Goal: Unclear

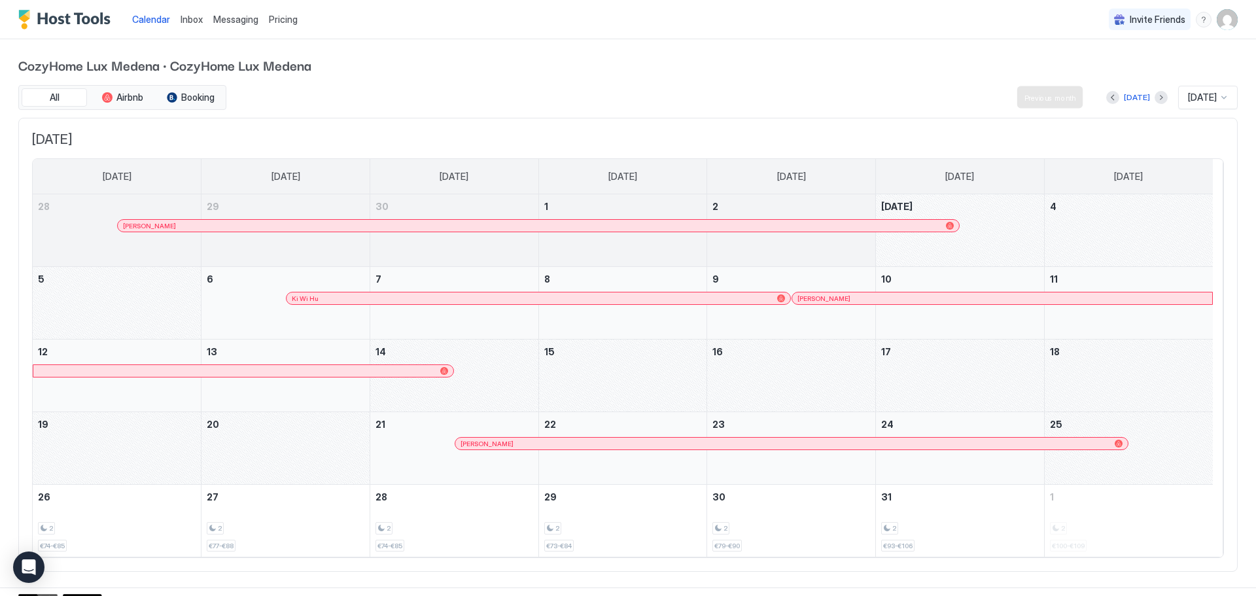
click at [1106, 91] on div at bounding box center [1112, 97] width 13 height 13
click at [1106, 96] on button "Previous month" at bounding box center [1112, 97] width 13 height 13
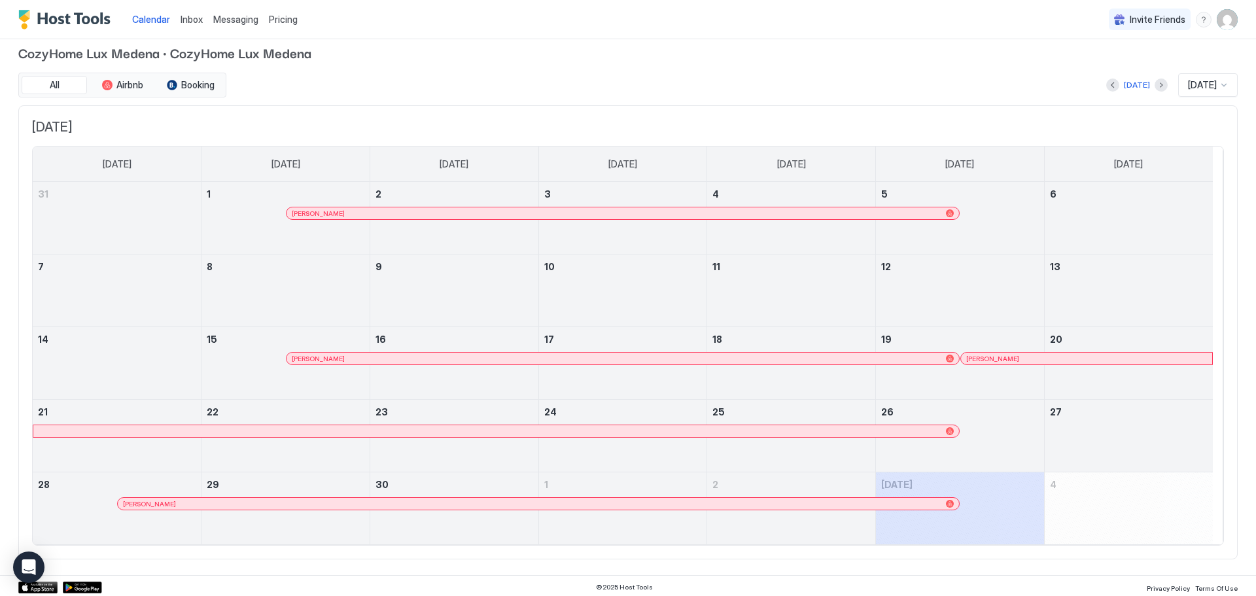
scroll to position [15, 0]
click at [327, 209] on div at bounding box center [327, 210] width 10 height 10
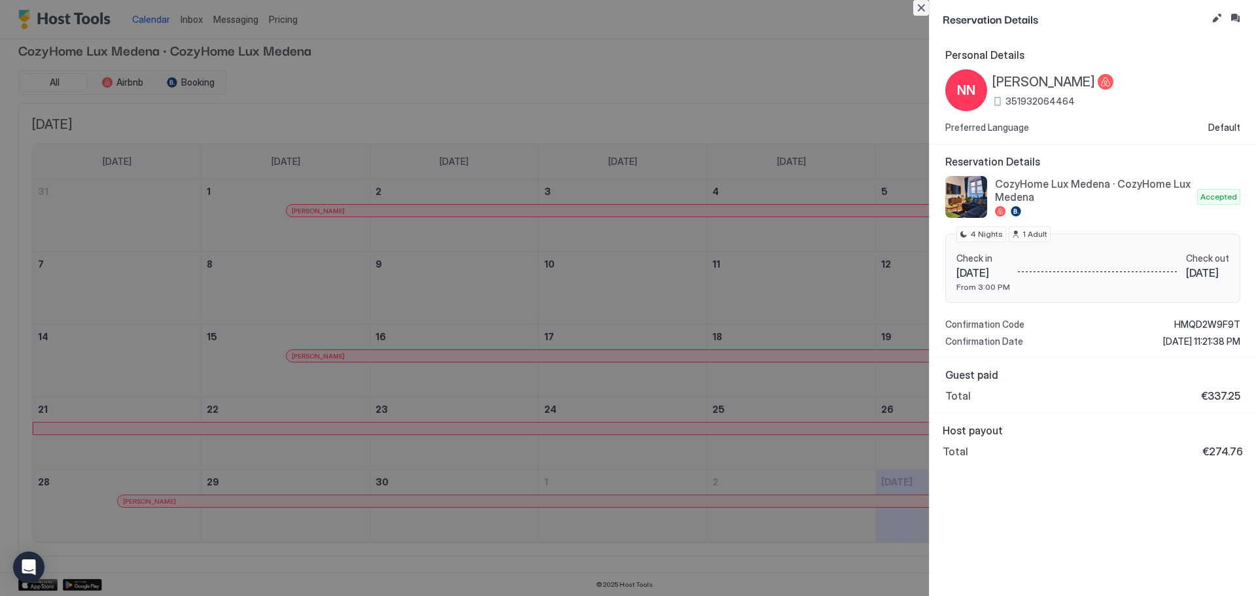
click at [919, 9] on button "Close" at bounding box center [921, 8] width 16 height 16
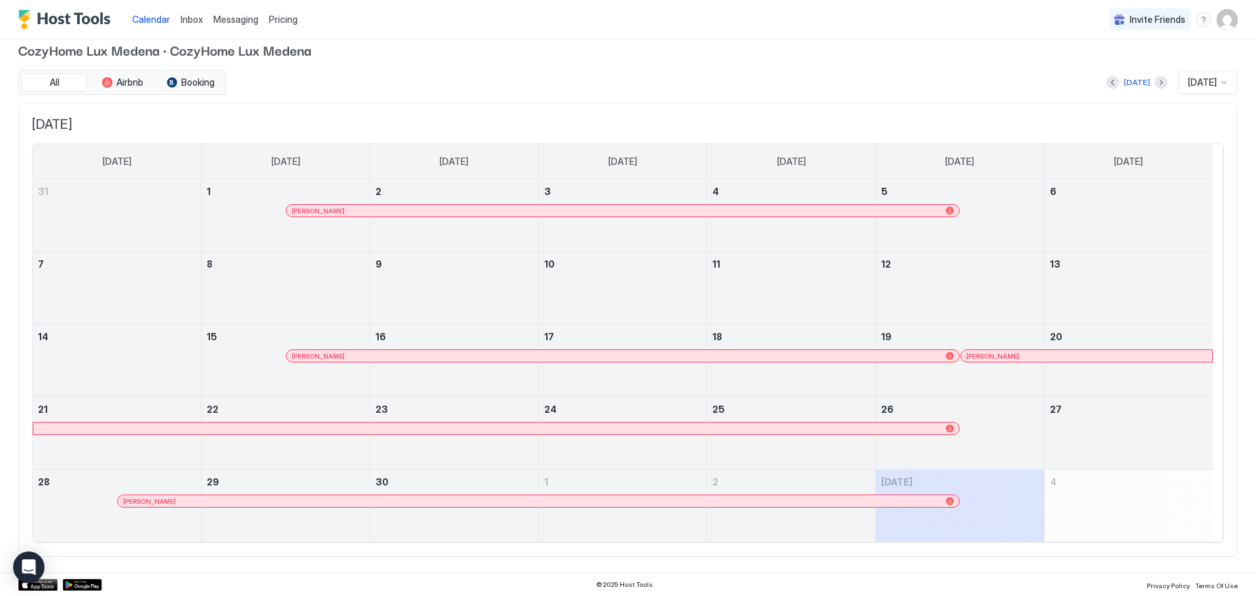
click at [419, 364] on div at bounding box center [454, 368] width 168 height 38
click at [429, 358] on div at bounding box center [427, 356] width 10 height 10
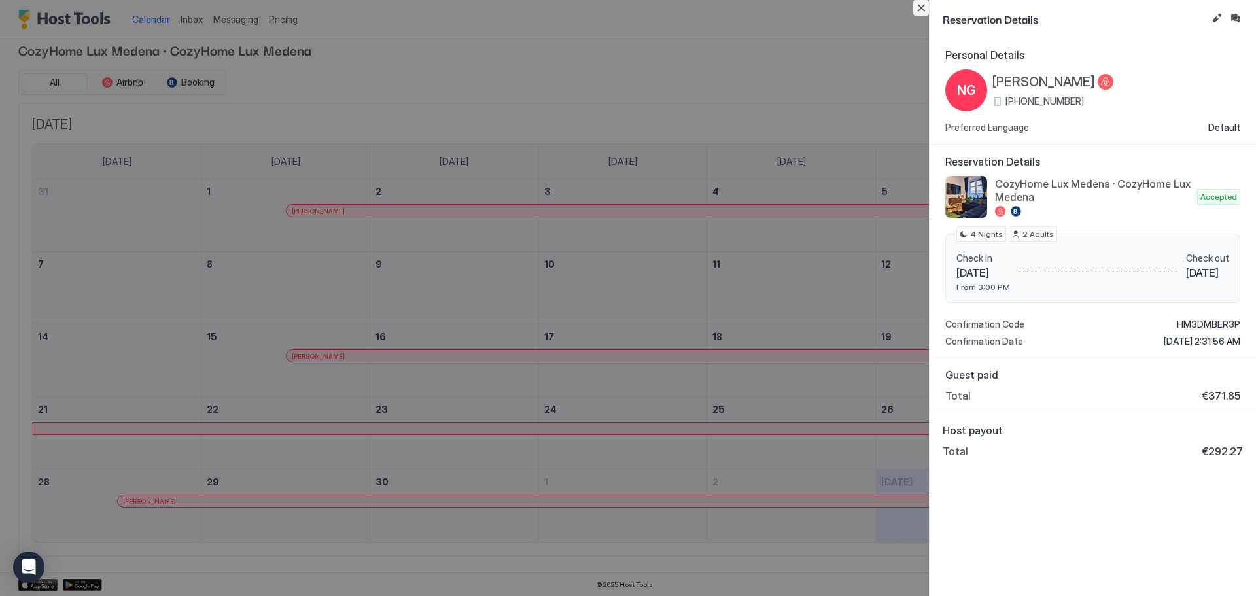
click at [921, 10] on button "Close" at bounding box center [921, 8] width 16 height 16
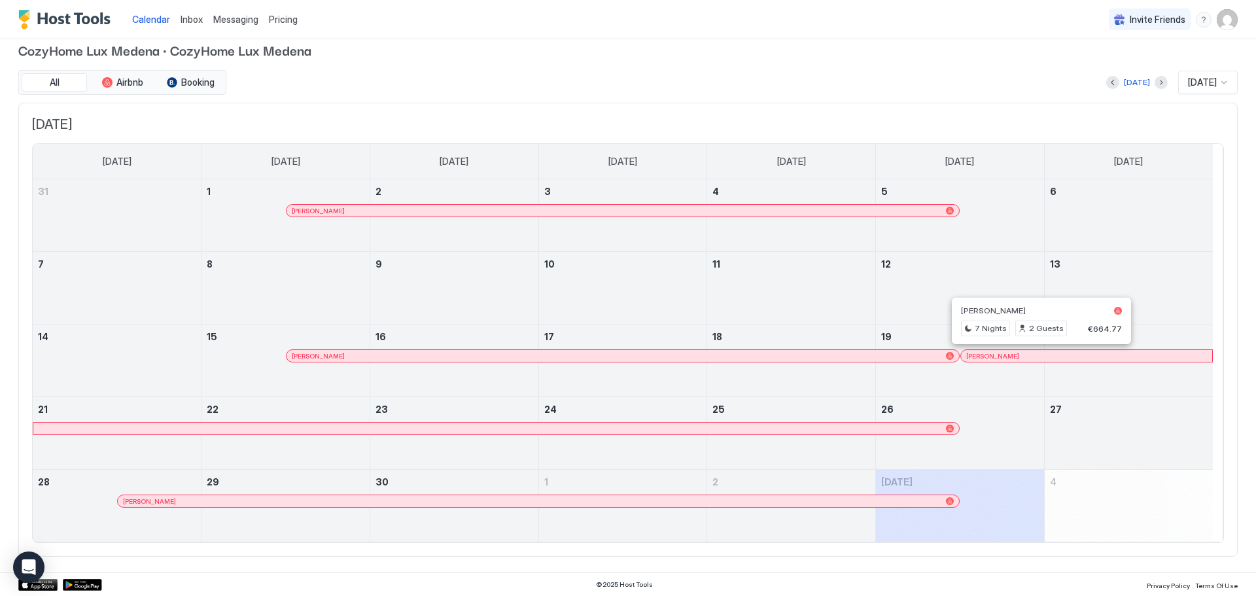
click at [1035, 358] on div at bounding box center [1035, 356] width 10 height 10
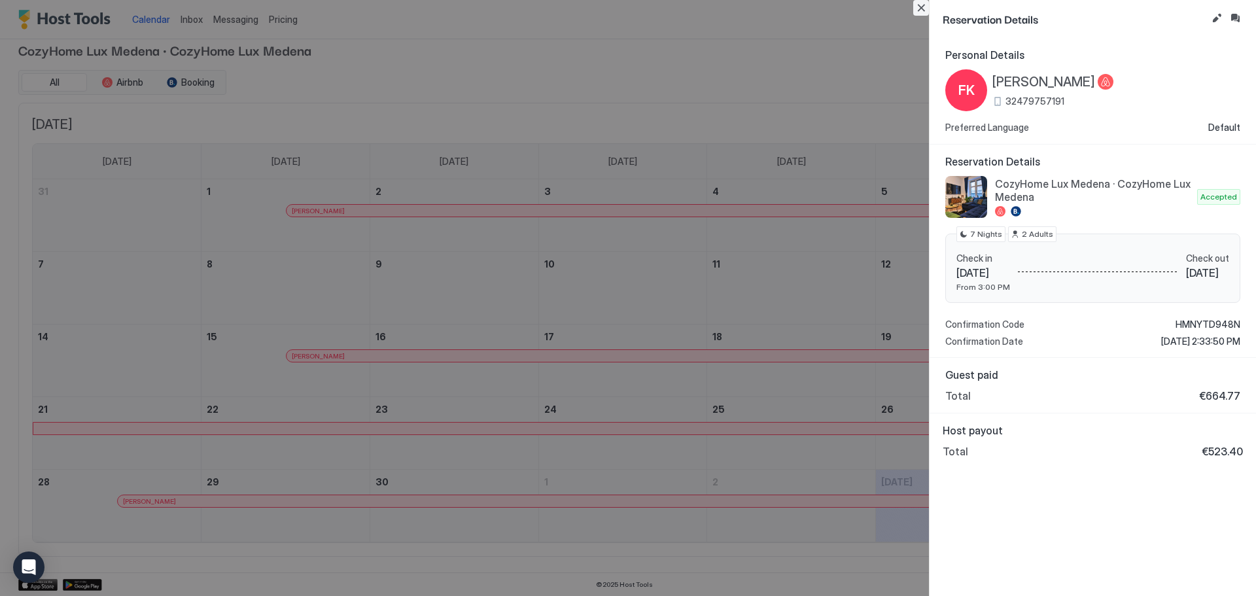
click at [923, 10] on button "Close" at bounding box center [921, 8] width 16 height 16
